Goal: Task Accomplishment & Management: Manage account settings

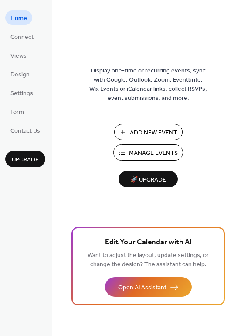
click at [174, 151] on span "Manage Events" at bounding box center [153, 153] width 49 height 9
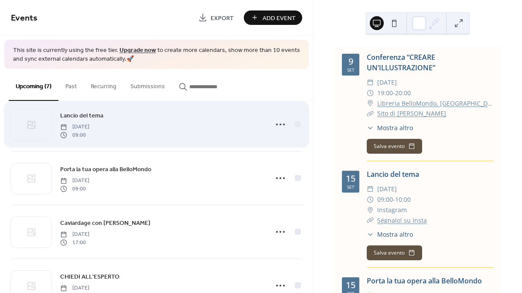
scroll to position [76, 0]
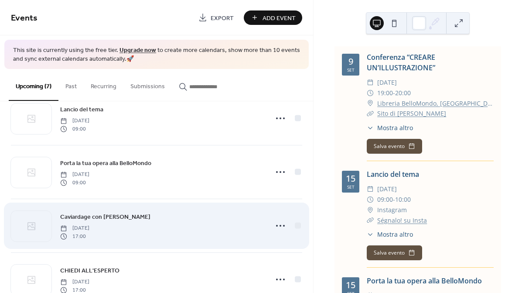
click at [151, 217] on span "Caviardage con [PERSON_NAME]" at bounding box center [105, 217] width 90 height 9
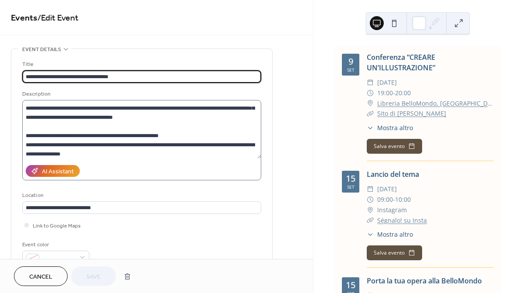
scroll to position [47, 0]
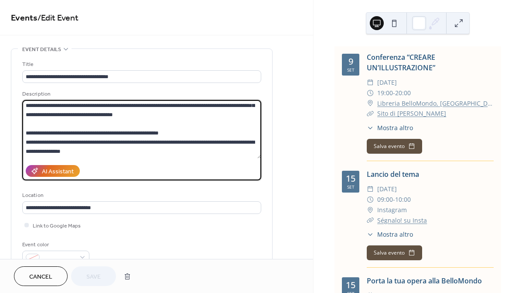
drag, startPoint x: 44, startPoint y: 134, endPoint x: 164, endPoint y: 132, distance: 119.6
click at [164, 132] on textarea at bounding box center [141, 129] width 239 height 58
paste textarea "**********"
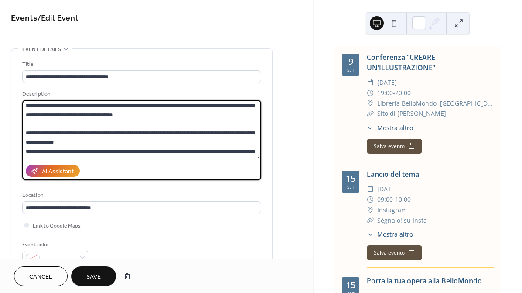
click at [46, 132] on textarea at bounding box center [141, 129] width 239 height 58
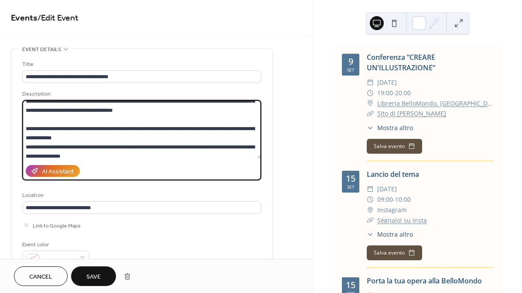
scroll to position [51, 0]
click at [133, 137] on textarea at bounding box center [141, 129] width 239 height 58
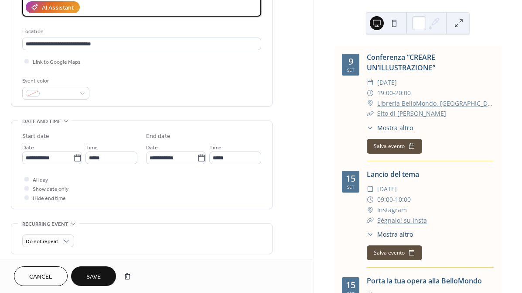
scroll to position [207, 0]
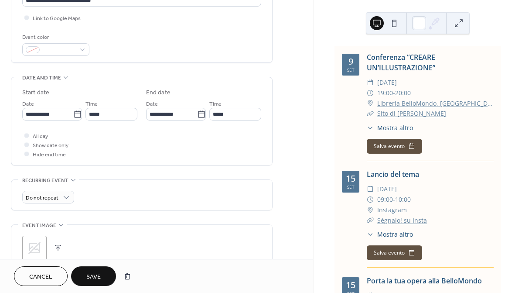
type textarea "**********"
click at [100, 270] on button "Save" at bounding box center [93, 276] width 45 height 20
